Goal: Task Accomplishment & Management: Use online tool/utility

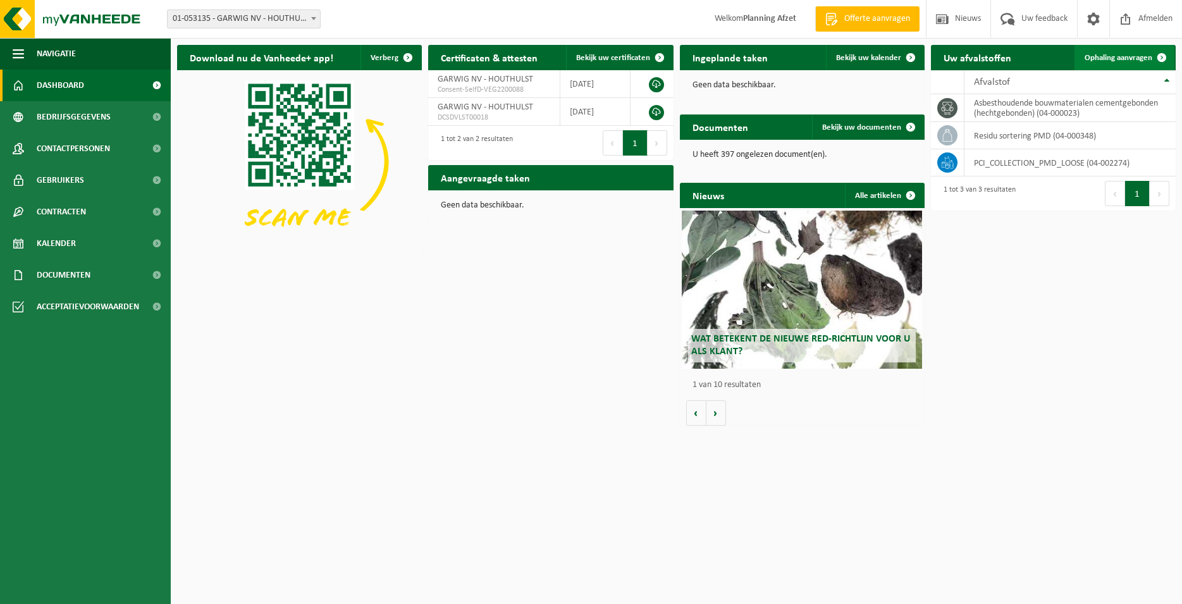
click at [1125, 58] on span "Ophaling aanvragen" at bounding box center [1118, 58] width 68 height 8
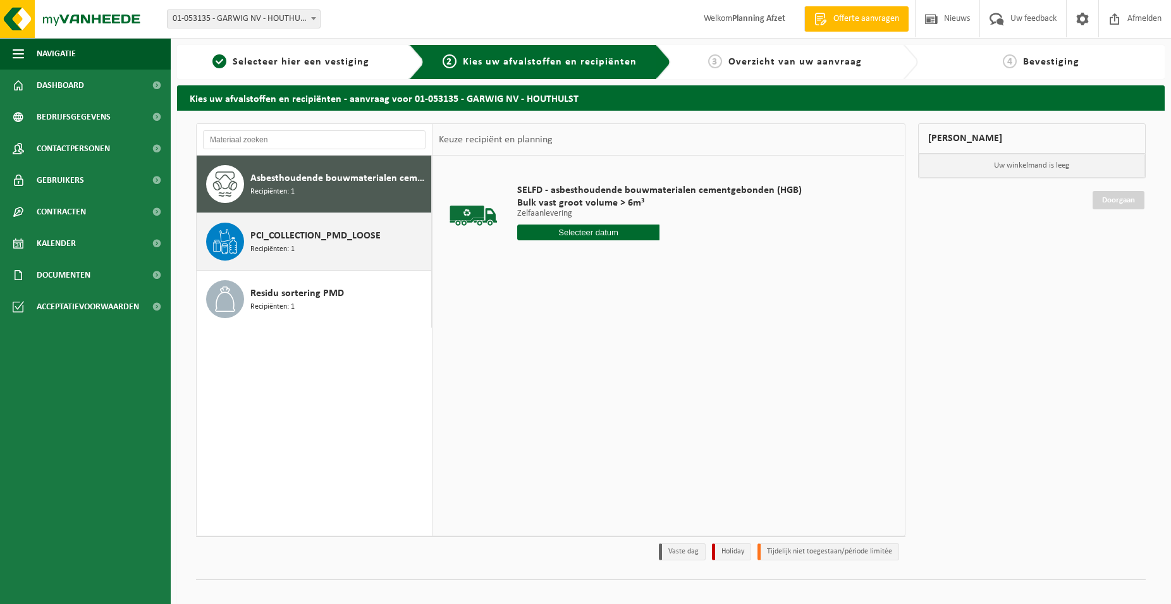
click at [322, 236] on span "PCI_COLLECTION_PMD_LOOSE" at bounding box center [315, 235] width 130 height 15
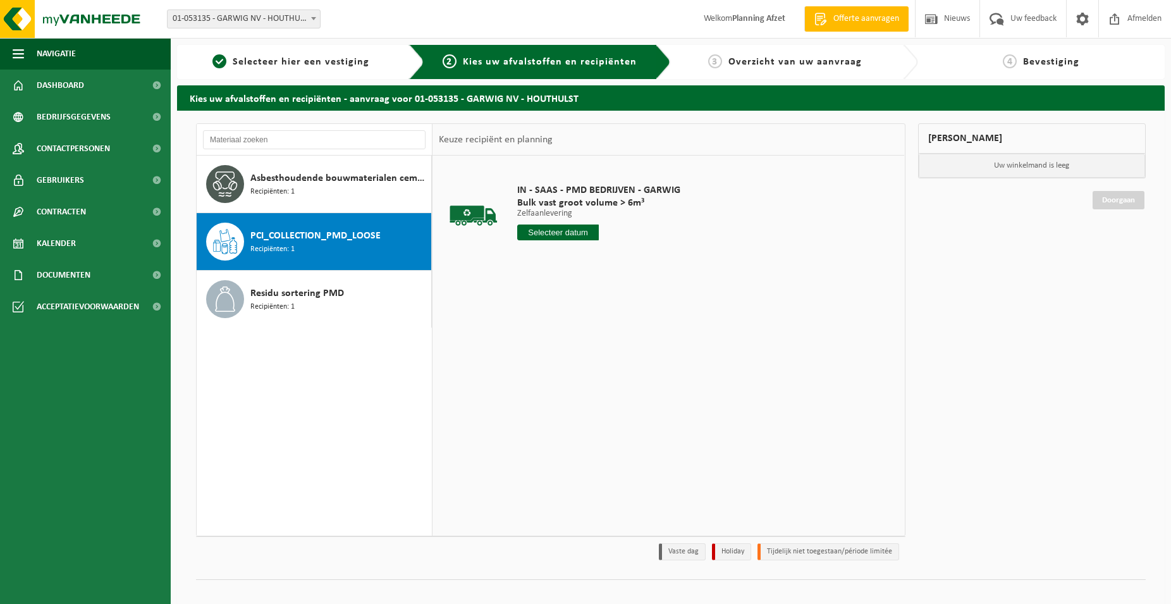
click at [537, 226] on input "text" at bounding box center [558, 232] width 82 height 16
click at [572, 322] on div "10" at bounding box center [573, 324] width 22 height 20
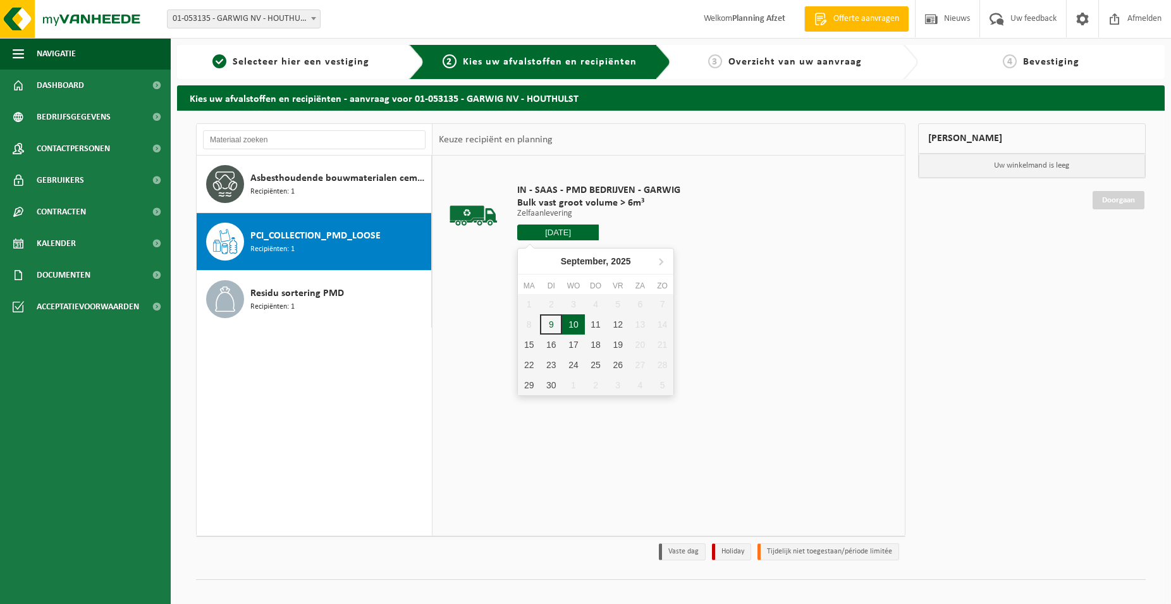
type input "Van 2025-09-10"
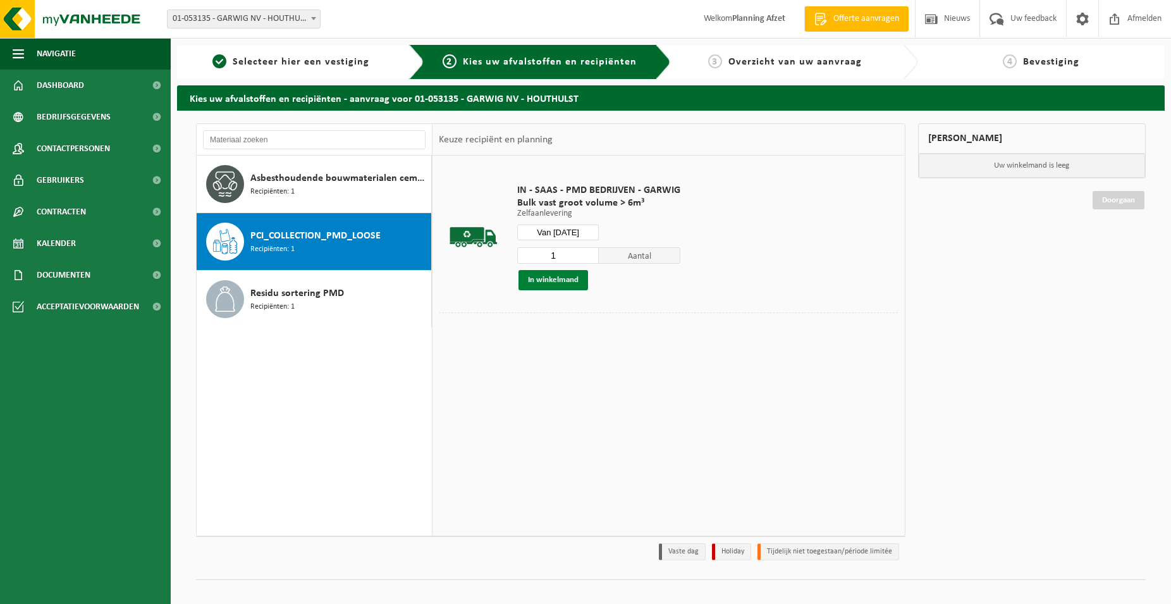
click at [551, 278] on button "In winkelmand" at bounding box center [553, 280] width 70 height 20
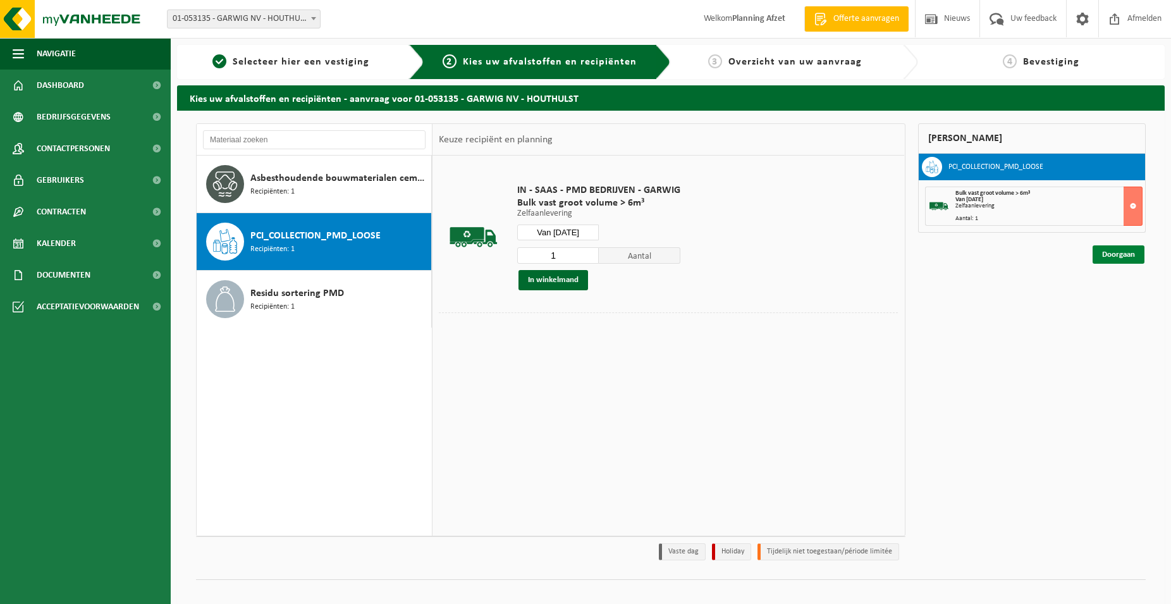
click at [1117, 255] on link "Doorgaan" at bounding box center [1119, 254] width 52 height 18
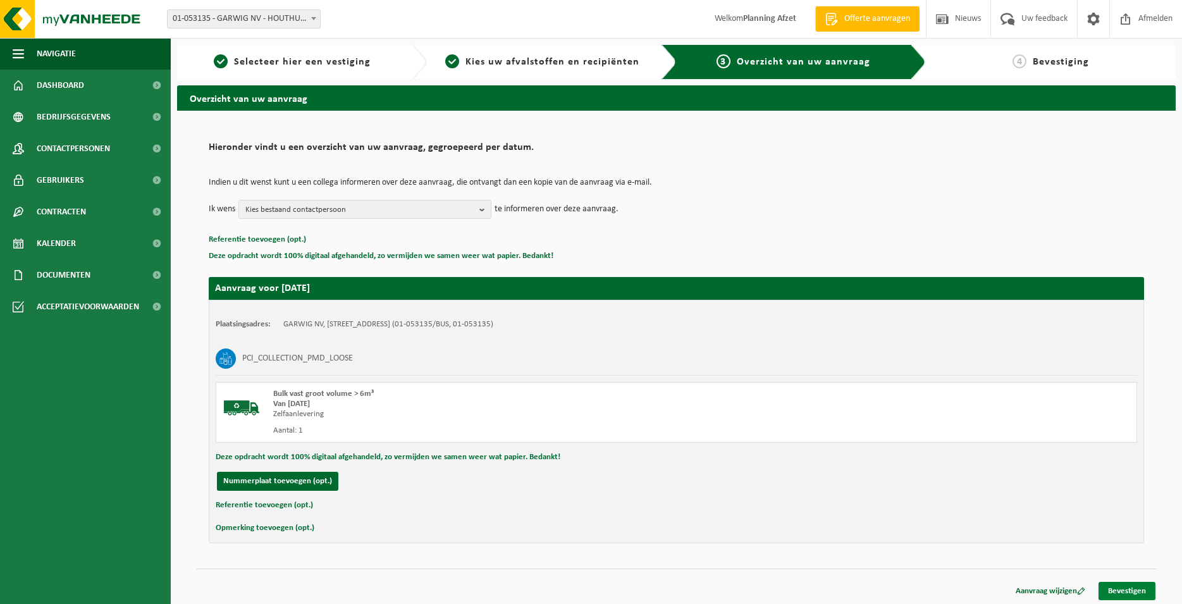
click at [1104, 587] on link "Bevestigen" at bounding box center [1126, 591] width 57 height 18
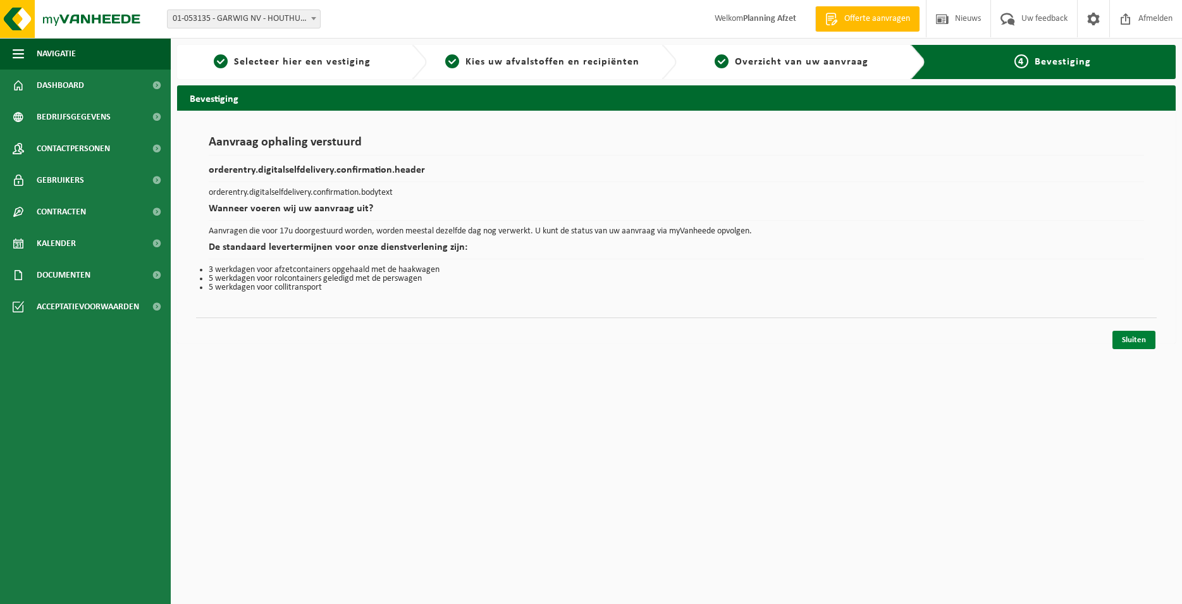
click at [1121, 346] on link "Sluiten" at bounding box center [1133, 340] width 43 height 18
